Goal: Transaction & Acquisition: Purchase product/service

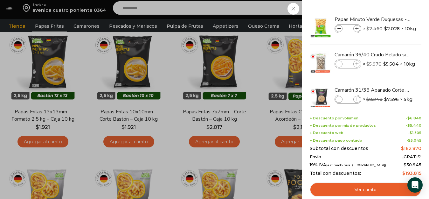
click at [391, 8] on div "5 [GEOGRAPHIC_DATA] 5 5 Shopping Cart *" at bounding box center [407, 8] width 32 height 15
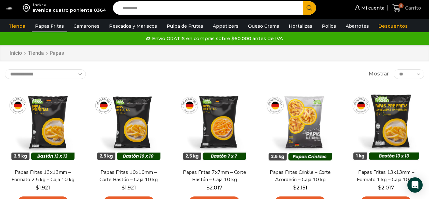
click at [401, 7] on span "5" at bounding box center [400, 5] width 5 height 5
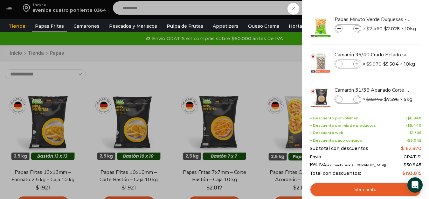
drag, startPoint x: 420, startPoint y: 31, endPoint x: 424, endPoint y: 59, distance: 27.6
click at [424, 59] on div "5 Shopping Cart Papas Minuto Verde Duquesas - Caja de 10 kg Papas Minuto Verde …" at bounding box center [365, 99] width 127 height 199
click at [391, 8] on div "5 Carrito 5 5 Shopping Cart *" at bounding box center [407, 8] width 32 height 15
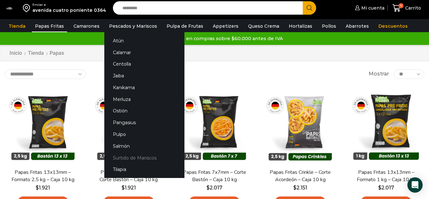
click at [126, 159] on link "Surtido de Mariscos" at bounding box center [144, 158] width 80 height 12
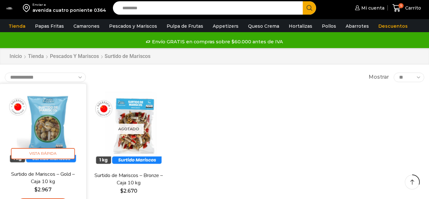
scroll to position [64, 0]
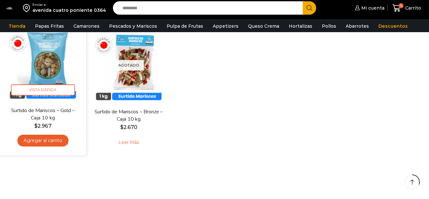
click at [45, 141] on link "Agregar al carrito" at bounding box center [42, 141] width 51 height 12
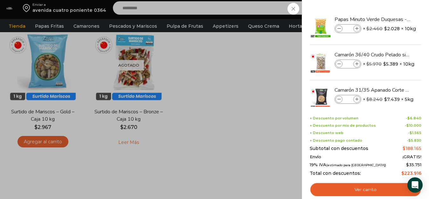
click at [391, 6] on div "6 Carrito 6 6 Shopping Cart *" at bounding box center [407, 8] width 32 height 15
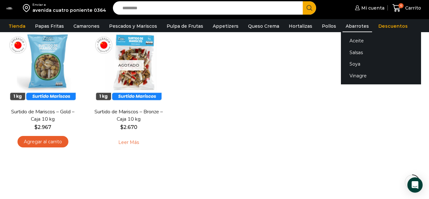
click at [343, 25] on link "Abarrotes" at bounding box center [358, 26] width 30 height 12
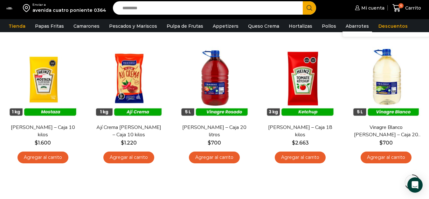
scroll to position [318, 0]
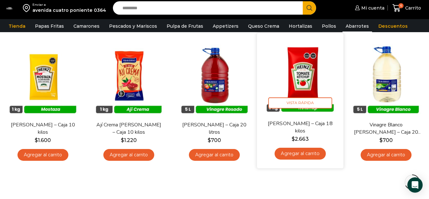
click at [322, 122] on link "[PERSON_NAME] – Caja 18 kilos" at bounding box center [300, 127] width 69 height 15
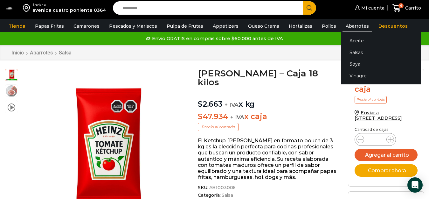
click at [353, 22] on link "Abarrotes" at bounding box center [358, 26] width 30 height 12
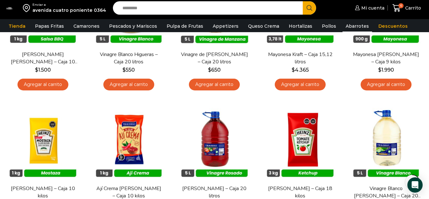
scroll to position [32, 0]
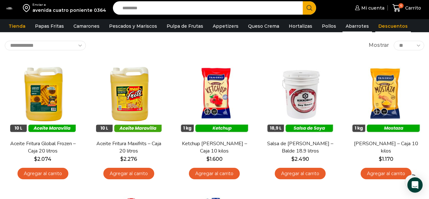
click at [387, 24] on link "Descuentos" at bounding box center [393, 26] width 36 height 12
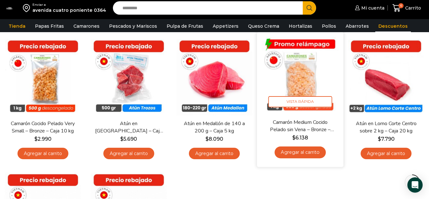
scroll to position [64, 0]
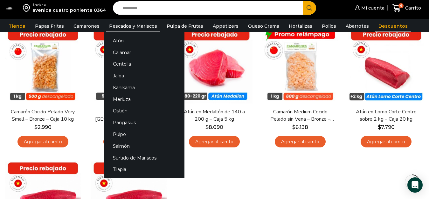
click at [145, 27] on link "Pescados y Mariscos" at bounding box center [133, 26] width 54 height 12
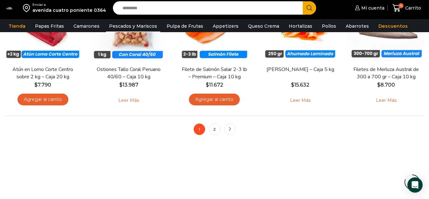
scroll to position [541, 0]
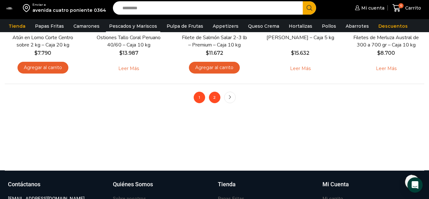
click at [216, 100] on link "2" at bounding box center [214, 97] width 11 height 11
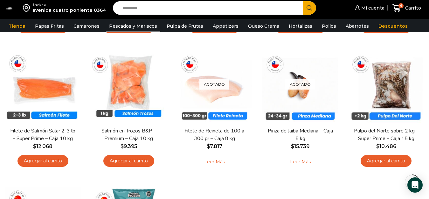
scroll to position [318, 0]
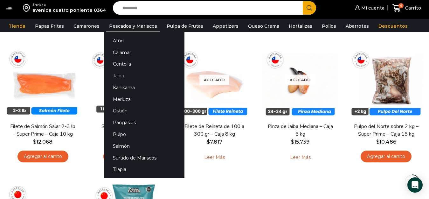
click at [116, 77] on link "Jaiba" at bounding box center [144, 76] width 80 height 12
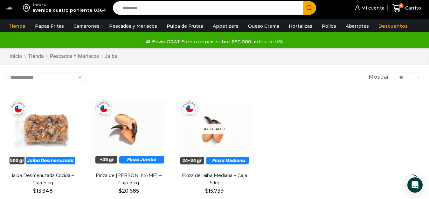
scroll to position [32, 0]
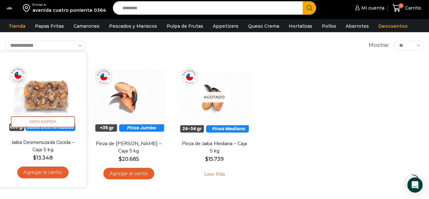
click at [51, 145] on link "Jaiba Desmenuzada Cocida – Caja 5 kg" at bounding box center [42, 145] width 69 height 15
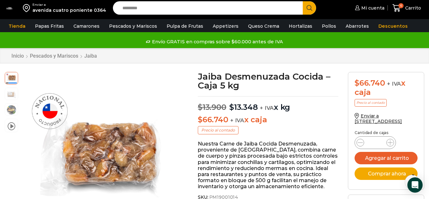
scroll to position [32, 0]
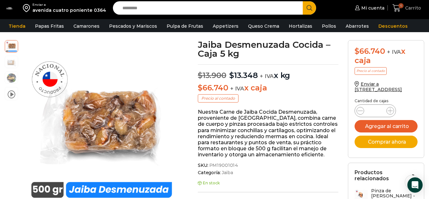
click at [408, 8] on span "Carrito" at bounding box center [412, 8] width 17 height 6
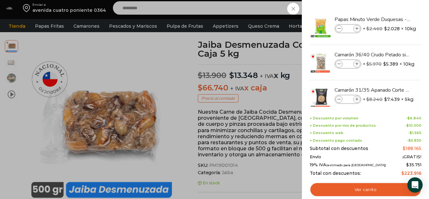
click at [391, 16] on div "6 Carrito 6 6 Shopping Cart * $" at bounding box center [407, 8] width 32 height 15
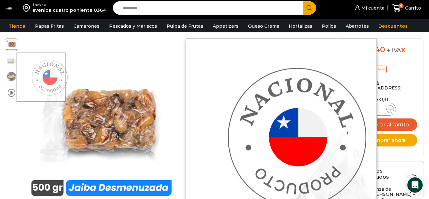
scroll to position [0, 0]
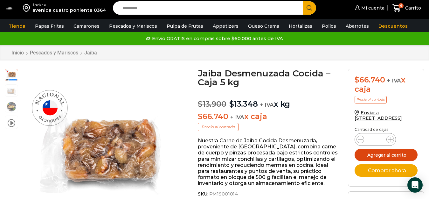
click at [371, 157] on button "Agregar al carrito" at bounding box center [386, 155] width 63 height 12
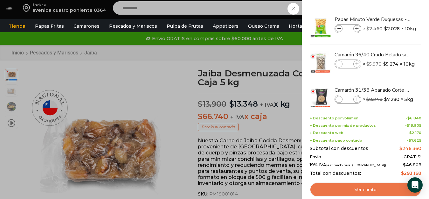
click at [337, 190] on link "Ver carrito" at bounding box center [366, 189] width 112 height 15
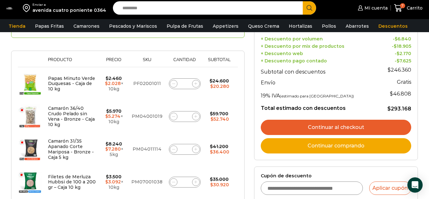
scroll to position [64, 0]
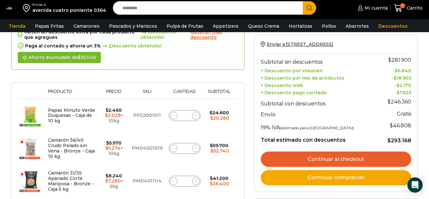
click at [174, 115] on icon at bounding box center [173, 115] width 3 height 0
type input "*"
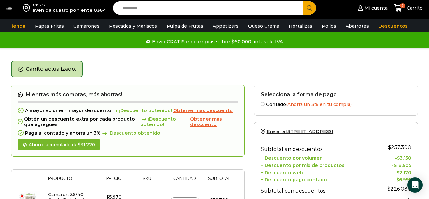
scroll to position [58, 0]
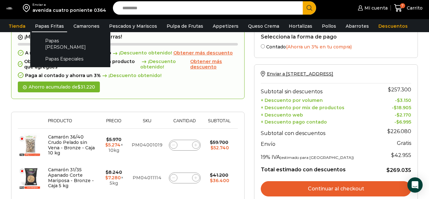
click at [51, 24] on link "Papas Fritas" at bounding box center [49, 26] width 35 height 12
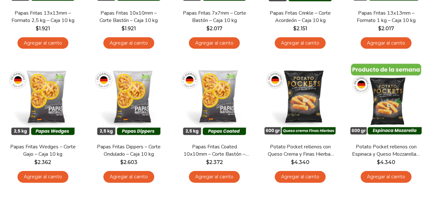
scroll to position [286, 0]
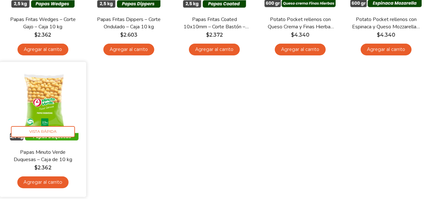
click at [40, 183] on link "Agregar al carrito" at bounding box center [42, 182] width 51 height 12
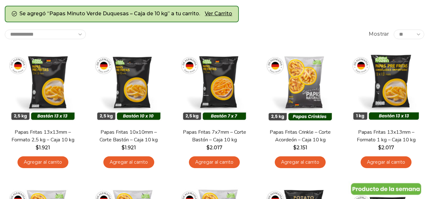
scroll to position [64, 0]
click at [227, 13] on link "Ver carrito" at bounding box center [218, 13] width 27 height 7
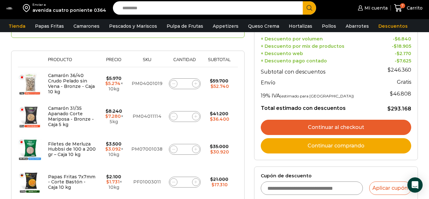
scroll to position [64, 0]
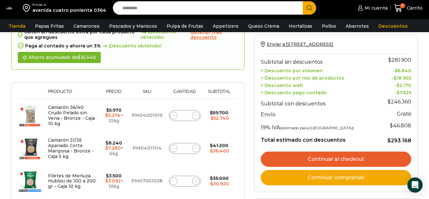
click at [153, 9] on input "Search input" at bounding box center [209, 7] width 181 height 13
type input "*******"
click at [303, 1] on button "Search" at bounding box center [309, 7] width 13 height 13
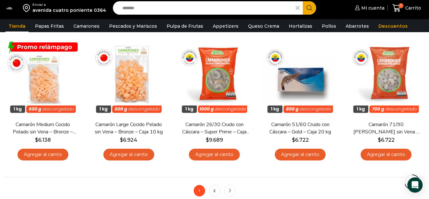
scroll to position [477, 0]
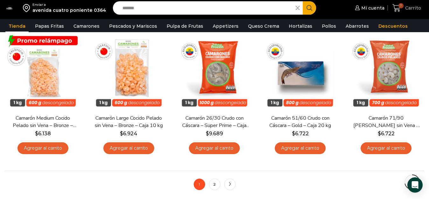
click at [405, 8] on span "Carrito" at bounding box center [412, 8] width 17 height 6
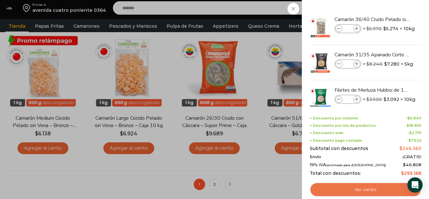
click at [364, 189] on link "Ver carrito" at bounding box center [366, 189] width 112 height 15
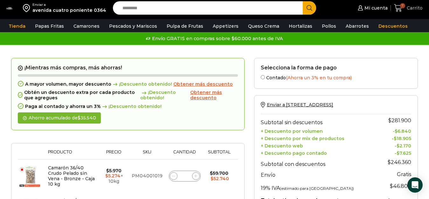
click at [417, 9] on span "Carrito" at bounding box center [413, 8] width 17 height 6
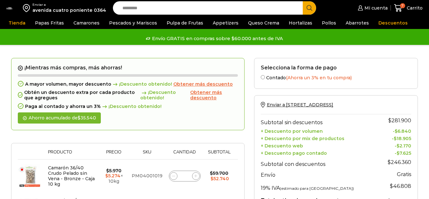
click at [199, 96] on span "Obtener más descuento" at bounding box center [206, 94] width 32 height 11
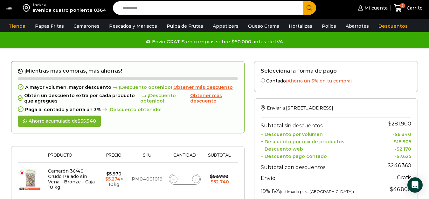
scroll to position [95, 0]
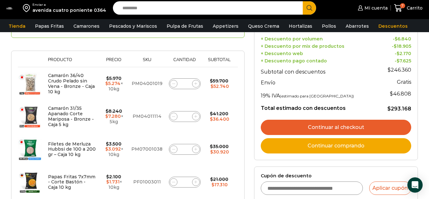
click at [173, 84] on icon at bounding box center [173, 83] width 3 height 3
type input "*"
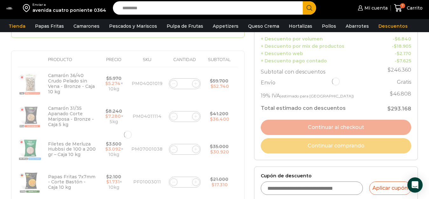
click at [172, 116] on div at bounding box center [127, 134] width 233 height 337
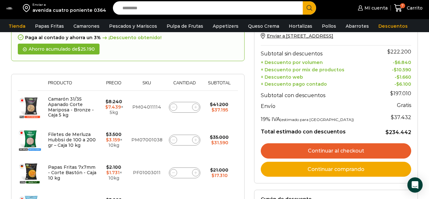
scroll to position [29, 0]
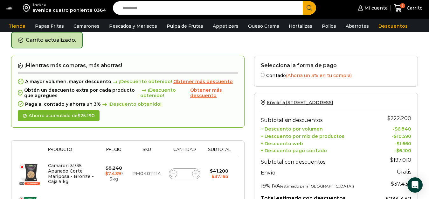
click at [172, 171] on span at bounding box center [174, 174] width 8 height 8
type input "*"
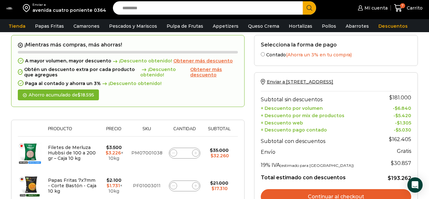
scroll to position [61, 0]
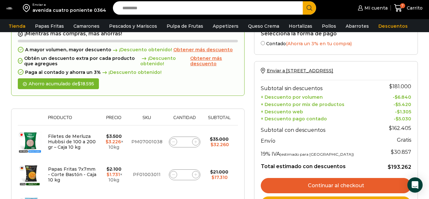
click at [172, 142] on icon at bounding box center [173, 141] width 3 height 3
type input "*"
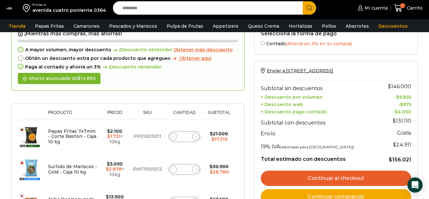
click at [172, 137] on icon at bounding box center [173, 136] width 3 height 3
type input "*"
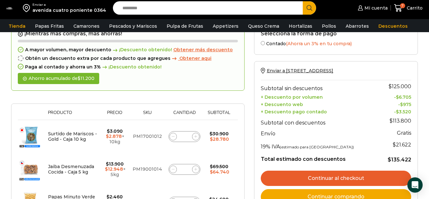
scroll to position [29, 0]
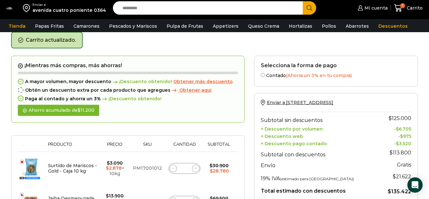
click at [172, 166] on span at bounding box center [174, 168] width 8 height 8
type input "*"
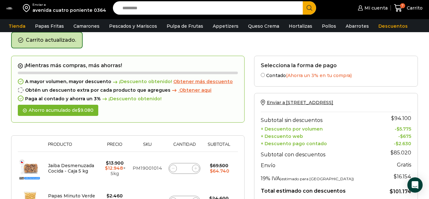
click at [172, 166] on span at bounding box center [174, 168] width 8 height 8
type input "*"
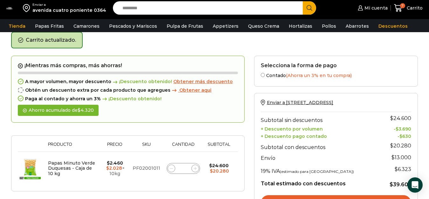
click at [169, 167] on span at bounding box center [172, 168] width 8 height 8
type input "*"
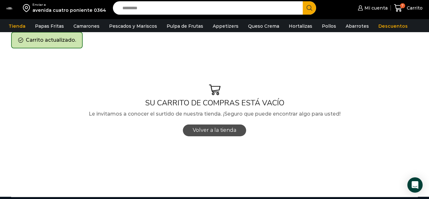
click at [214, 131] on span "Volver a la tienda" at bounding box center [215, 130] width 44 height 6
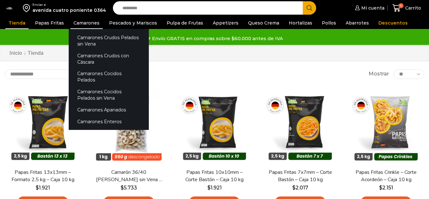
click at [80, 22] on link "Camarones" at bounding box center [86, 23] width 32 height 12
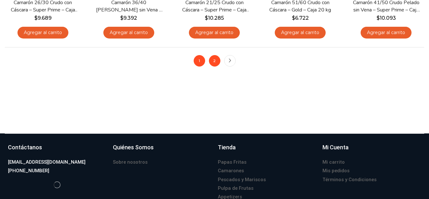
click at [215, 59] on link "2" at bounding box center [214, 60] width 11 height 11
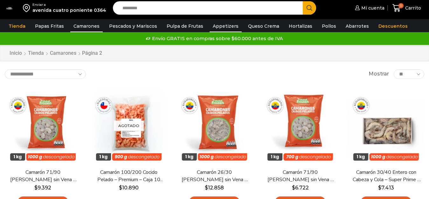
click at [226, 24] on link "Appetizers" at bounding box center [226, 26] width 32 height 12
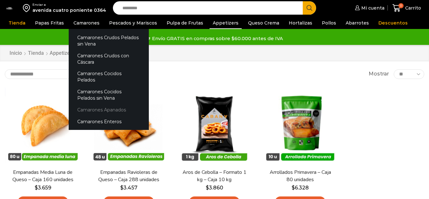
click at [100, 104] on link "Camarones Apanados" at bounding box center [109, 110] width 80 height 12
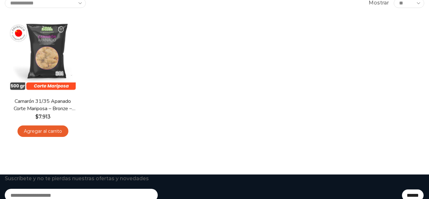
scroll to position [95, 0]
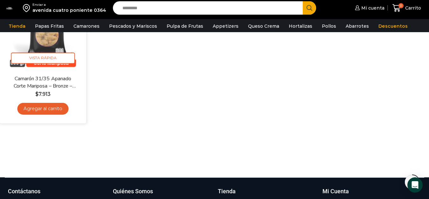
click at [44, 110] on link "Agregar al carrito" at bounding box center [42, 109] width 51 height 12
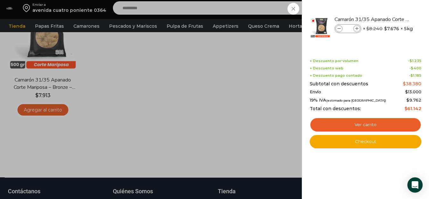
click at [391, 16] on div "1 Carrito 1 1 Shopping Cart *" at bounding box center [407, 8] width 32 height 15
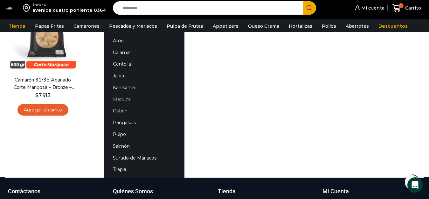
click at [124, 97] on link "Merluza" at bounding box center [144, 99] width 80 height 12
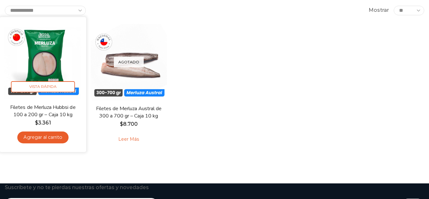
click at [57, 138] on link "Agregar al carrito" at bounding box center [42, 137] width 51 height 12
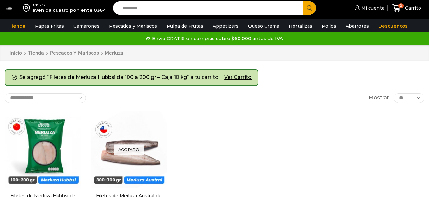
click at [147, 9] on input "Search input" at bounding box center [209, 7] width 181 height 13
type input "*****"
click at [303, 1] on button "Search" at bounding box center [309, 7] width 13 height 13
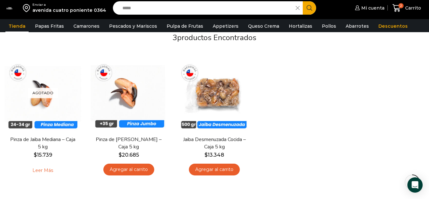
scroll to position [64, 0]
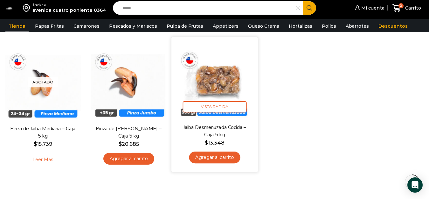
click at [217, 156] on link "Agregar al carrito" at bounding box center [214, 157] width 51 height 12
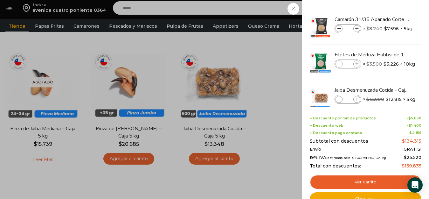
click at [391, 16] on div "3 [GEOGRAPHIC_DATA] 3 3 Shopping Cart *" at bounding box center [407, 8] width 32 height 15
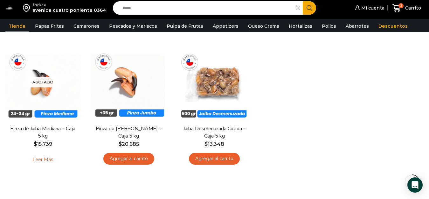
click at [50, 26] on link "Papas Fritas" at bounding box center [49, 26] width 35 height 12
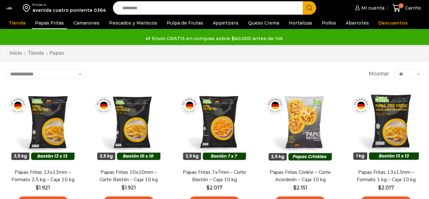
scroll to position [32, 0]
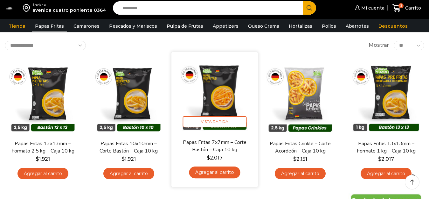
click at [216, 174] on link "Agregar al carrito" at bounding box center [214, 172] width 51 height 12
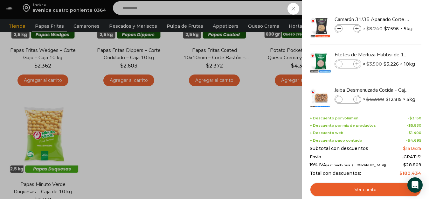
scroll to position [286, 0]
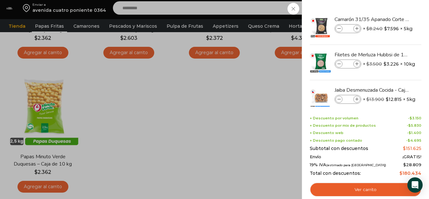
click at [391, 16] on div "4 Carrito 4 4 Shopping Cart *" at bounding box center [407, 8] width 32 height 15
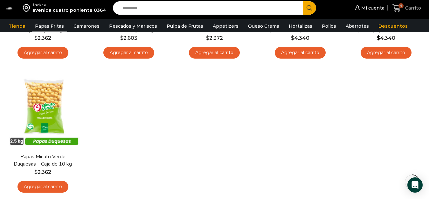
click at [404, 5] on span "Carrito" at bounding box center [412, 8] width 17 height 6
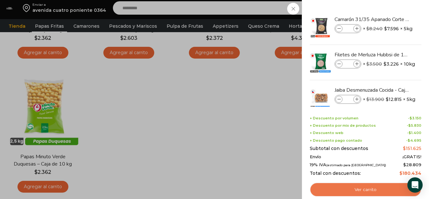
click at [359, 190] on link "Ver carrito" at bounding box center [366, 189] width 112 height 15
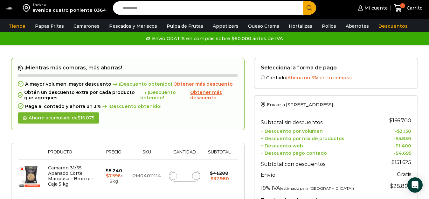
click at [205, 82] on span "Obtener más descuento" at bounding box center [202, 84] width 59 height 6
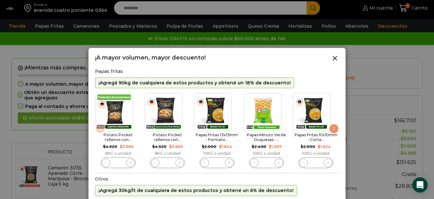
click at [301, 76] on div "Papas fritas ¡Agregá 90kg de cualquiera de estos productos y obtené un 18% de d…" at bounding box center [217, 121] width 244 height 104
click at [336, 59] on icon at bounding box center [335, 58] width 8 height 8
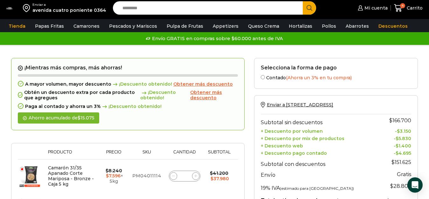
click at [206, 95] on span "Obtener más descuento" at bounding box center [206, 94] width 32 height 11
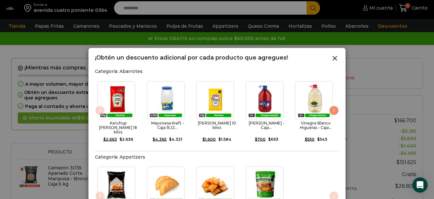
click at [326, 156] on div "Categoría: Appetizers Aros de Cebolla - Formato 1 kg... $ 4.020 Original price …" at bounding box center [217, 195] width 244 height 82
click at [332, 191] on div "Aros de Cebolla - Formato 1 kg... $ 4.020 Original price was: $4.020. $ 3.821 C…" at bounding box center [217, 198] width 244 height 70
click at [222, 26] on div at bounding box center [217, 99] width 434 height 199
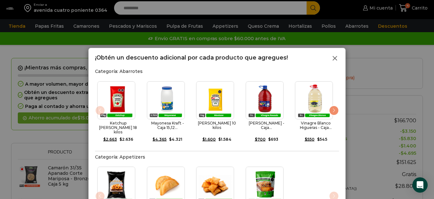
click at [334, 59] on line at bounding box center [335, 58] width 4 height 4
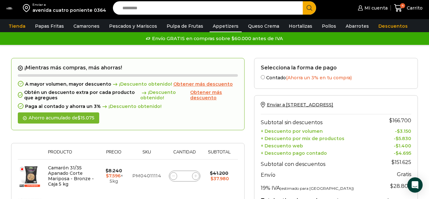
click at [215, 26] on link "Appetizers" at bounding box center [226, 26] width 32 height 12
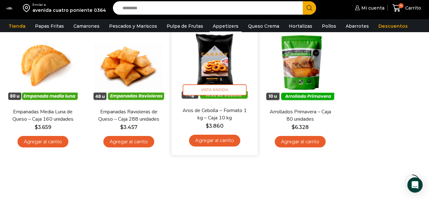
click at [219, 138] on link "Agregar al carrito" at bounding box center [214, 141] width 51 height 12
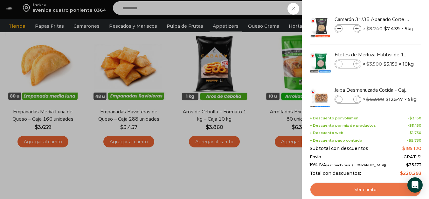
click at [362, 188] on link "Ver carrito" at bounding box center [366, 189] width 112 height 15
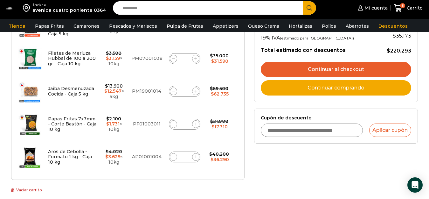
scroll to position [159, 0]
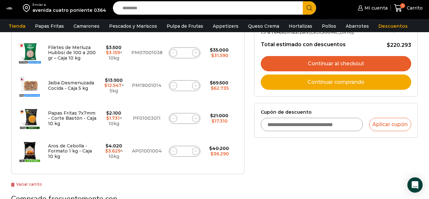
click at [172, 150] on icon at bounding box center [173, 150] width 3 height 3
type input "*"
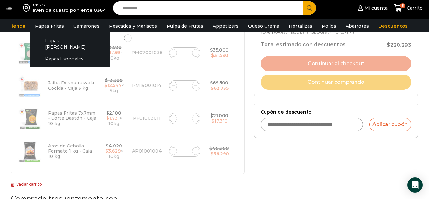
click at [52, 26] on link "Papas Fritas" at bounding box center [49, 26] width 35 height 12
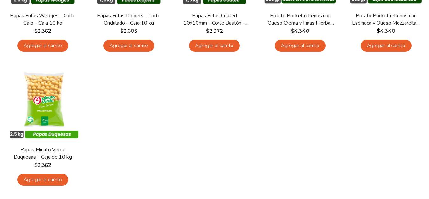
scroll to position [318, 0]
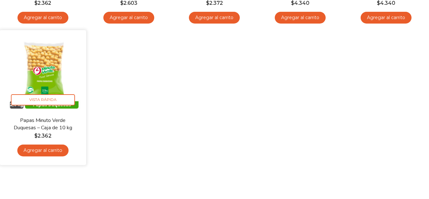
click at [52, 150] on link "Agregar al carrito" at bounding box center [42, 150] width 51 height 12
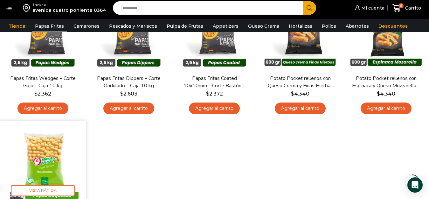
scroll to position [350, 0]
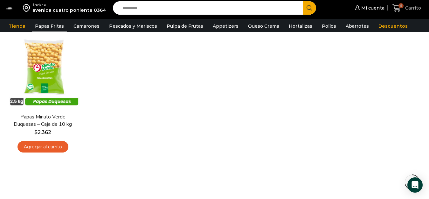
click at [406, 9] on span "Carrito" at bounding box center [412, 8] width 17 height 6
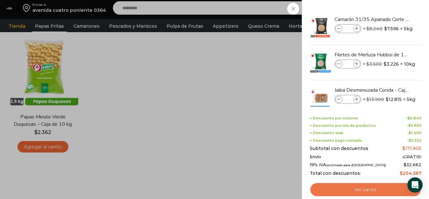
click at [369, 188] on link "Ver carrito" at bounding box center [366, 189] width 112 height 15
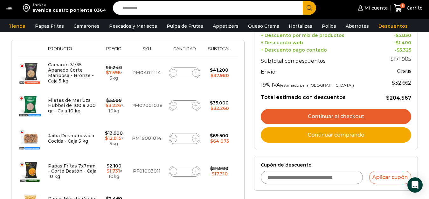
scroll to position [95, 0]
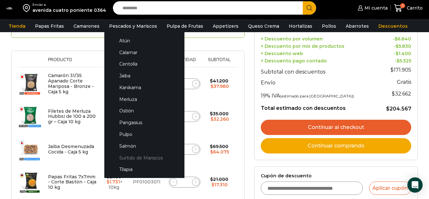
click at [131, 159] on link "Surtido de Mariscos" at bounding box center [144, 158] width 67 height 12
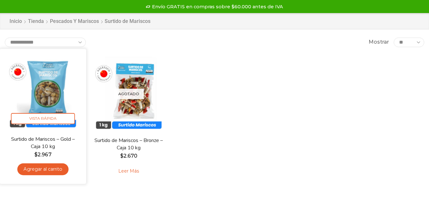
click at [58, 170] on link "Agregar al carrito" at bounding box center [42, 169] width 51 height 12
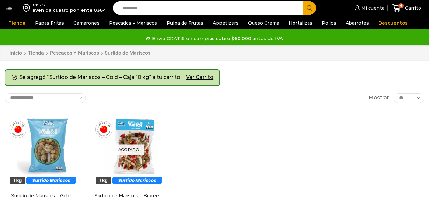
click at [405, 6] on span "Carrito" at bounding box center [412, 8] width 17 height 6
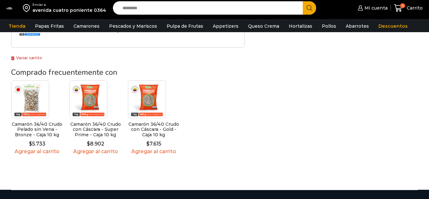
click at [37, 151] on link "Agregar al carrito" at bounding box center [37, 151] width 52 height 6
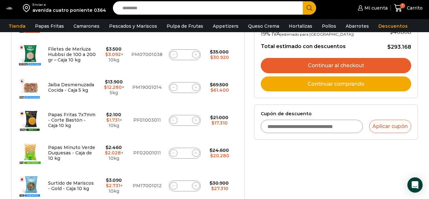
scroll to position [191, 0]
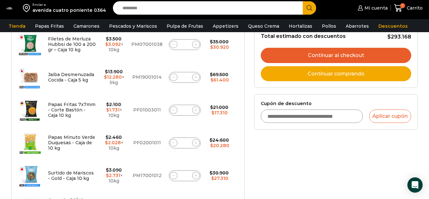
click at [172, 45] on icon at bounding box center [173, 44] width 3 height 3
type input "*"
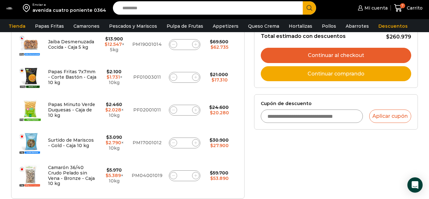
scroll to position [220, 0]
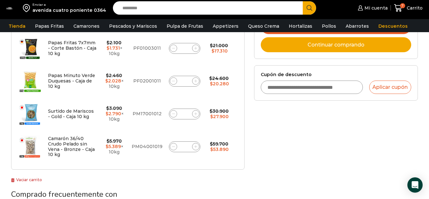
click at [172, 147] on icon at bounding box center [173, 146] width 3 height 3
type input "*"
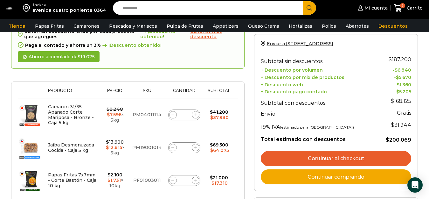
scroll to position [93, 0]
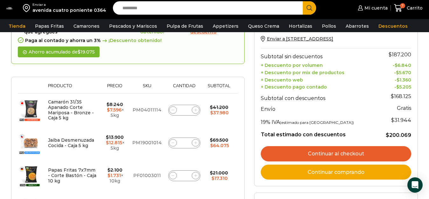
click at [171, 145] on span at bounding box center [173, 143] width 8 height 8
type input "*"
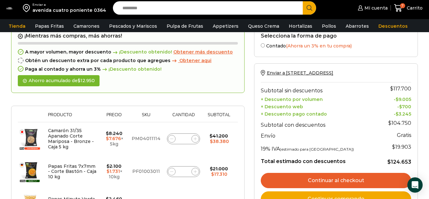
scroll to position [0, 0]
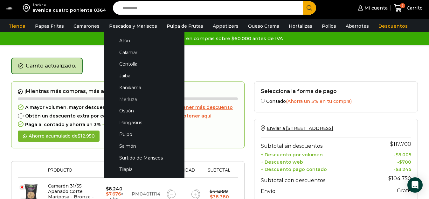
click at [131, 95] on link "Merluza" at bounding box center [144, 99] width 67 height 12
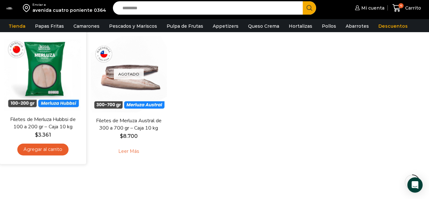
scroll to position [64, 0]
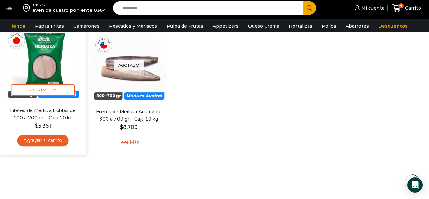
click at [38, 141] on link "Agregar al carrito" at bounding box center [42, 141] width 51 height 12
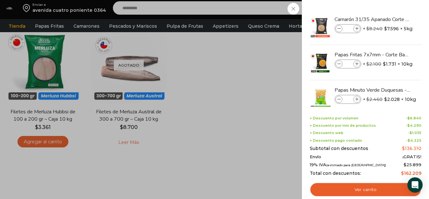
click at [391, 16] on div "5 [GEOGRAPHIC_DATA] 5 5 Shopping Cart *" at bounding box center [407, 8] width 32 height 15
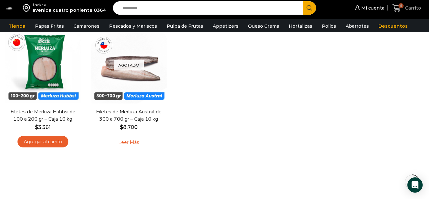
click at [411, 10] on span "Carrito" at bounding box center [412, 8] width 17 height 6
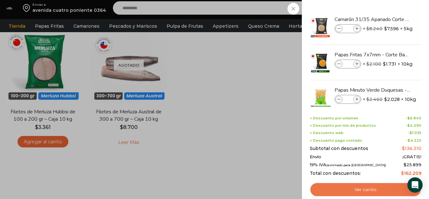
click at [348, 187] on link "Ver carrito" at bounding box center [366, 189] width 112 height 15
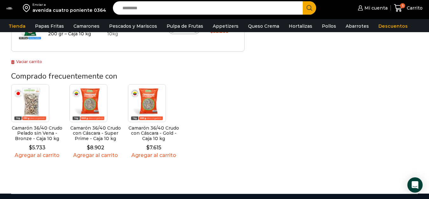
scroll to position [286, 0]
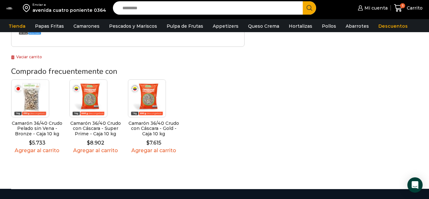
click at [53, 149] on link "Agregar al carrito" at bounding box center [37, 150] width 52 height 6
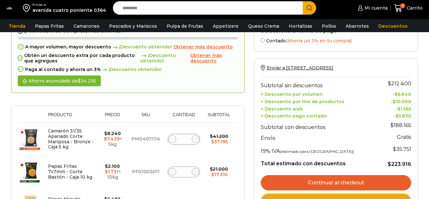
scroll to position [254, 0]
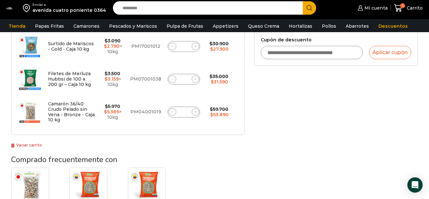
click at [197, 113] on span at bounding box center [196, 112] width 8 height 8
type input "*"
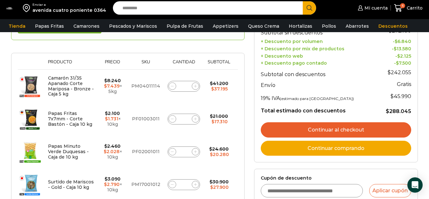
scroll to position [127, 0]
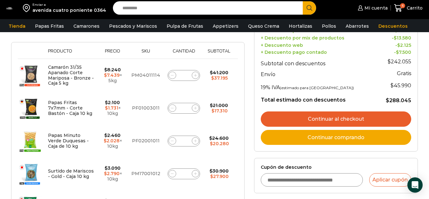
click at [171, 76] on icon at bounding box center [172, 75] width 3 height 3
type input "*"
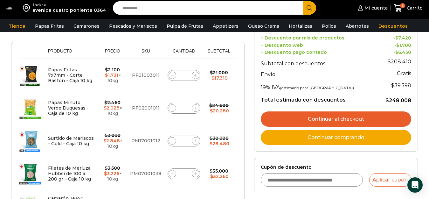
scroll to position [29, 0]
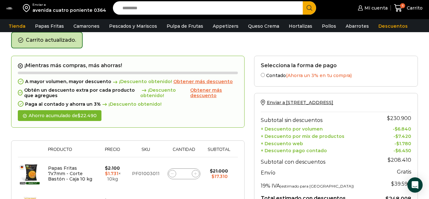
click at [174, 175] on span at bounding box center [173, 174] width 8 height 8
type input "*"
click at [171, 173] on icon at bounding box center [172, 173] width 3 height 3
type input "*"
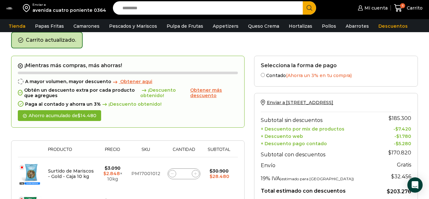
click at [171, 173] on icon at bounding box center [172, 173] width 3 height 3
type input "*"
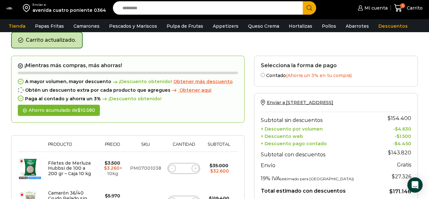
click at [172, 168] on icon at bounding box center [172, 168] width 3 height 0
type input "*"
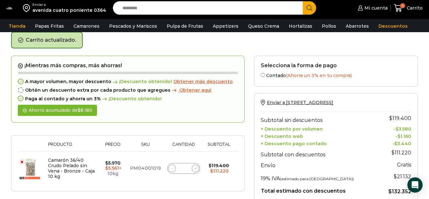
click at [172, 168] on icon at bounding box center [171, 168] width 3 height 0
type input "*"
click at [172, 168] on icon at bounding box center [171, 168] width 3 height 0
type input "*"
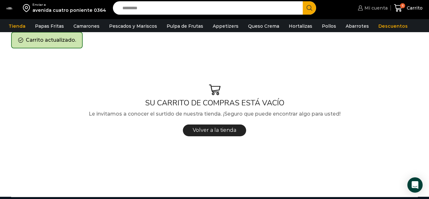
click at [381, 11] on span "Mi cuenta" at bounding box center [375, 8] width 25 height 6
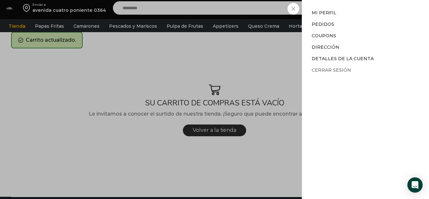
click at [327, 70] on link "Cerrar sesión" at bounding box center [331, 70] width 39 height 6
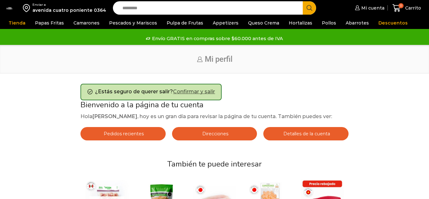
scroll to position [32, 0]
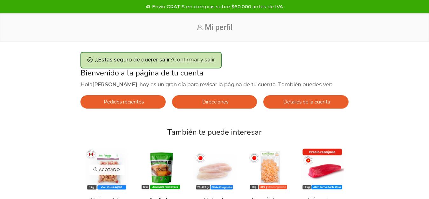
click at [200, 59] on div "¿Estás seguro de querer salir? Confirmar y salir" at bounding box center [150, 60] width 141 height 17
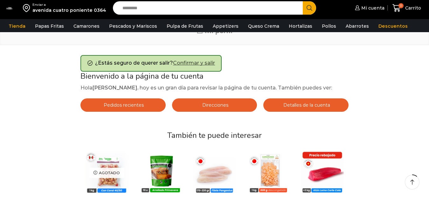
scroll to position [0, 0]
click at [201, 64] on link "Confirmar y salir" at bounding box center [194, 63] width 42 height 6
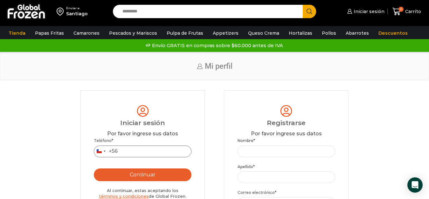
click at [148, 150] on input "Teléfono *" at bounding box center [143, 151] width 98 height 12
type input "*********"
click at [151, 172] on button "Continuar" at bounding box center [143, 174] width 98 height 13
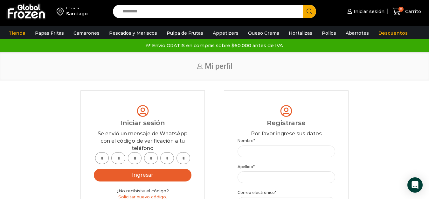
click at [103, 160] on input "text" at bounding box center [102, 158] width 14 height 12
type input "*"
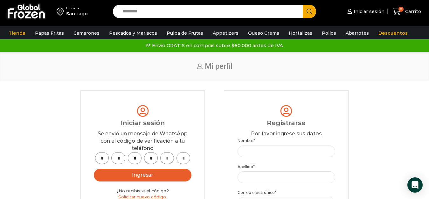
type input "*"
click at [110, 176] on button "Ingresar" at bounding box center [143, 175] width 98 height 13
